Goal: Find specific page/section: Find specific page/section

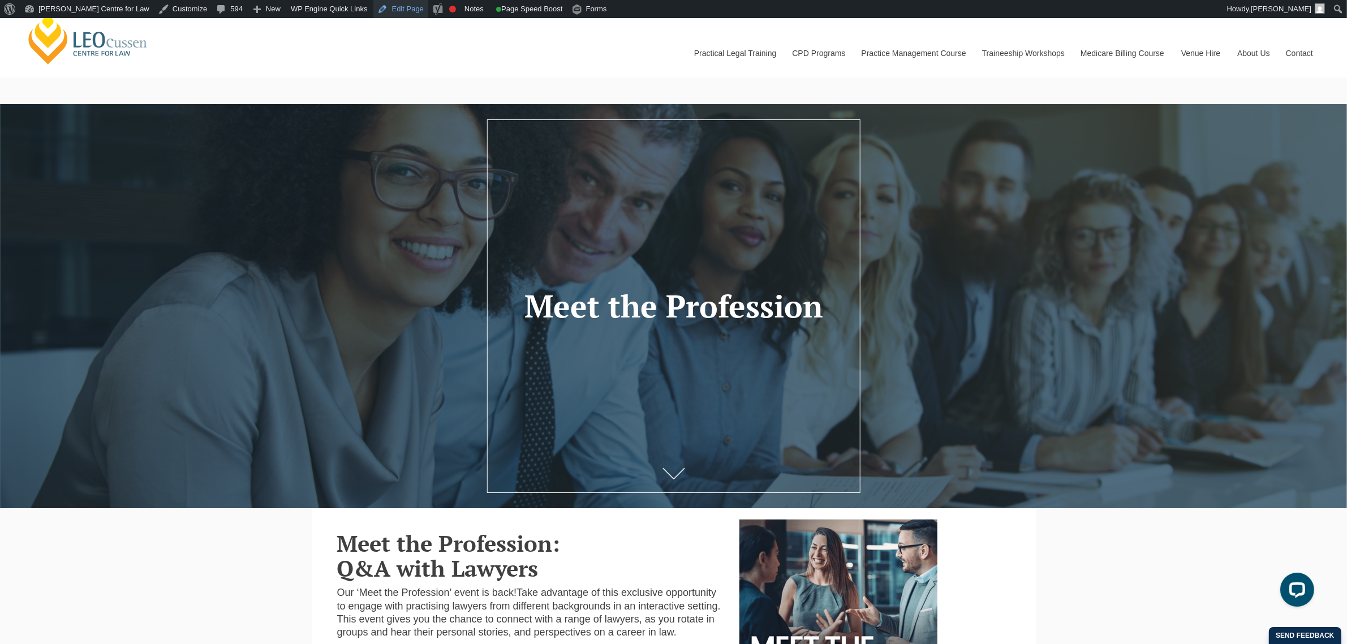
click at [373, 13] on link "Edit Page" at bounding box center [400, 9] width 55 height 18
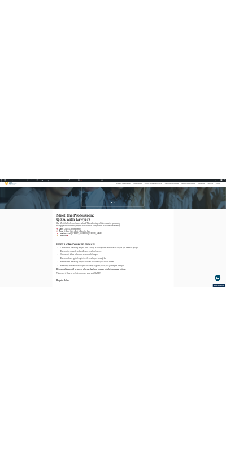
scroll to position [141, 0]
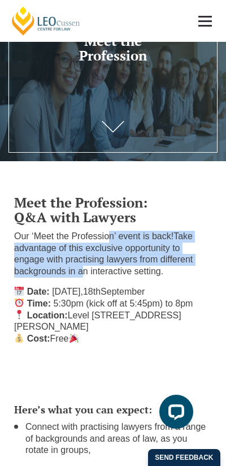
click at [107, 228] on div "Meet the Profession: Q&A with Lawyers Our ‘Meet the Profession’ event is back! …" at bounding box center [113, 269] width 215 height 170
click at [190, 213] on h2 "Meet the Profession: Q&A with Lawyers" at bounding box center [113, 210] width 198 height 30
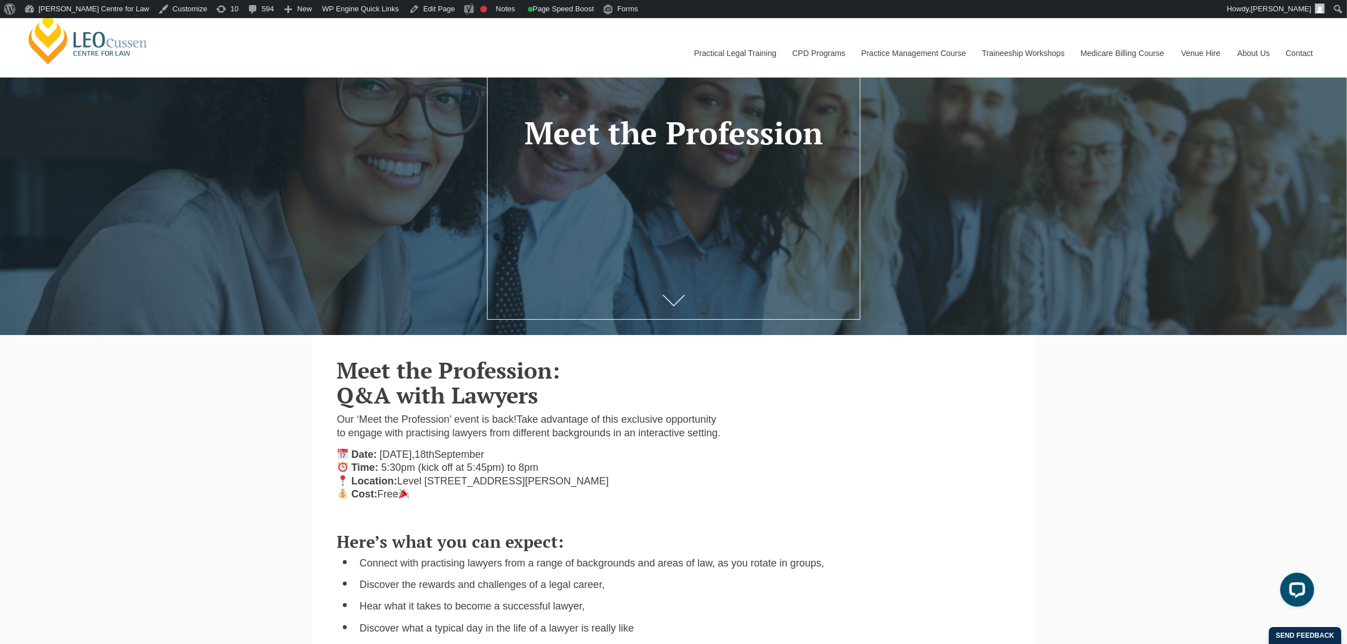
scroll to position [0, 0]
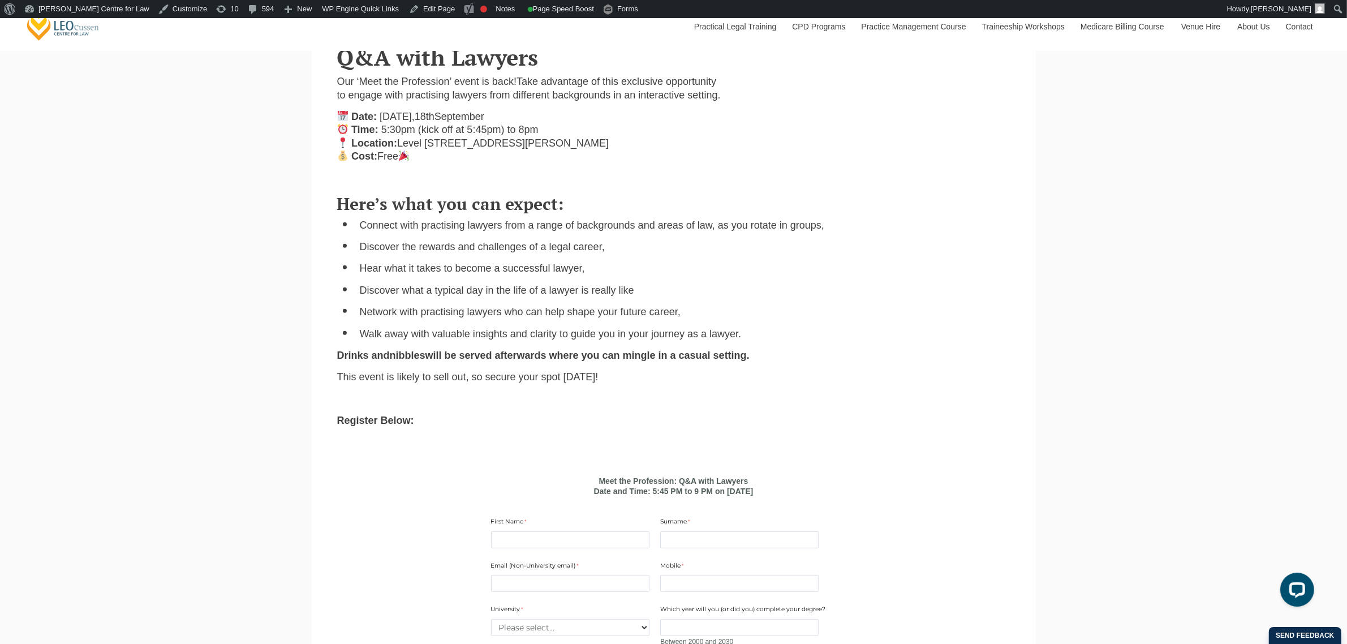
scroll to position [71, 0]
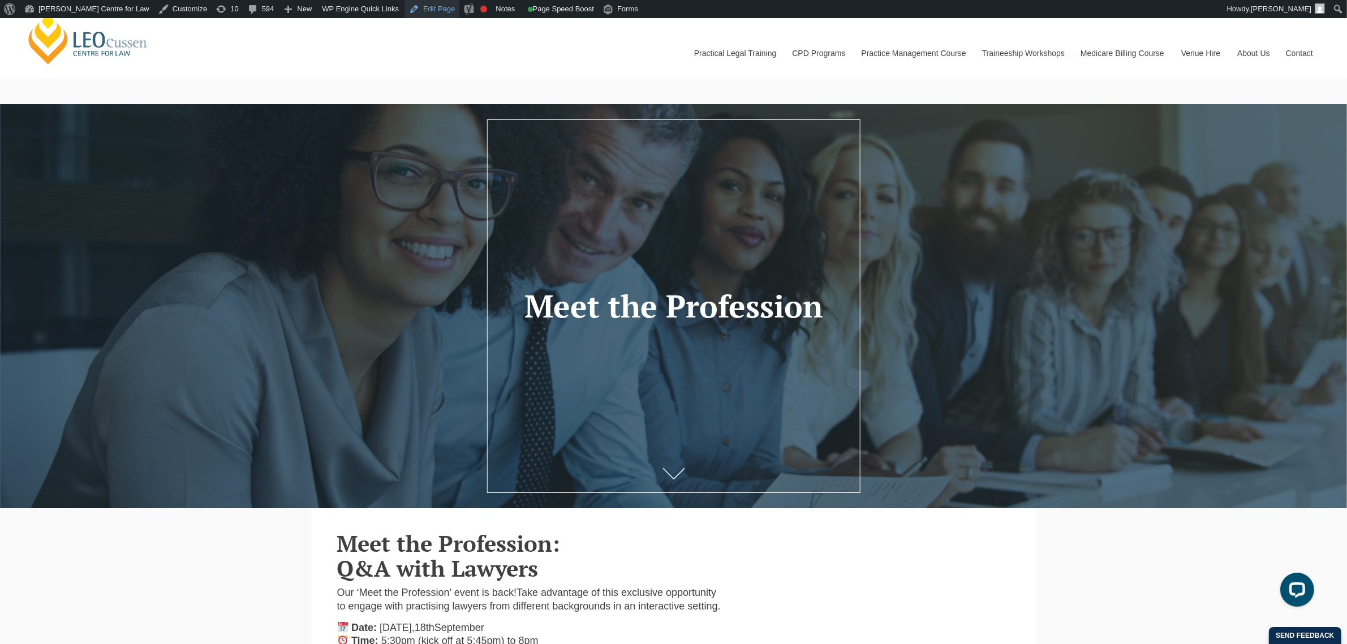
click at [405, 9] on link "Edit Page" at bounding box center [432, 9] width 55 height 18
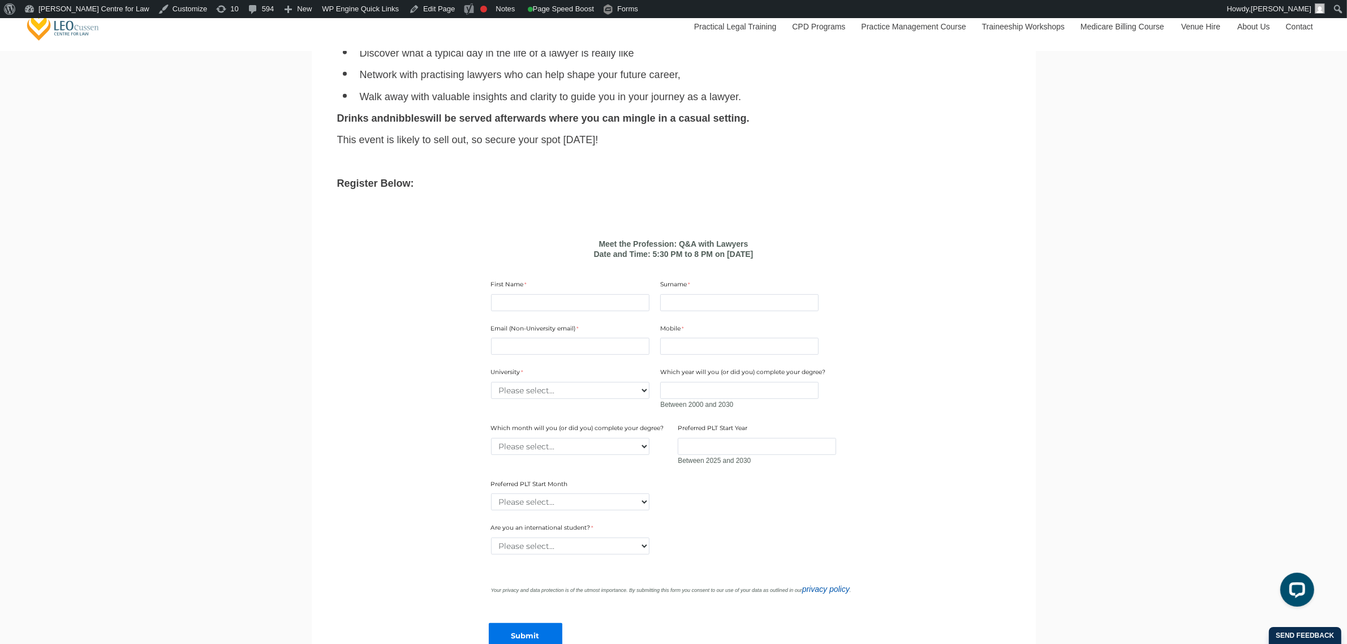
scroll to position [849, 0]
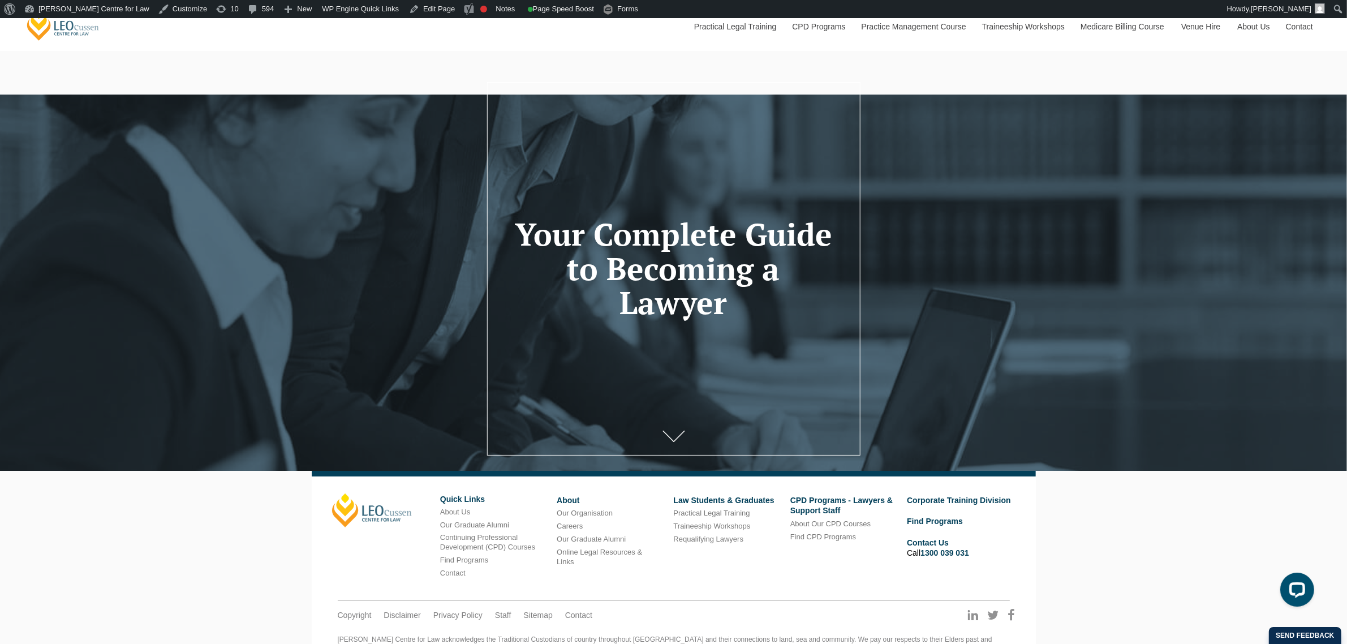
scroll to position [12, 0]
